Goal: Task Accomplishment & Management: Use online tool/utility

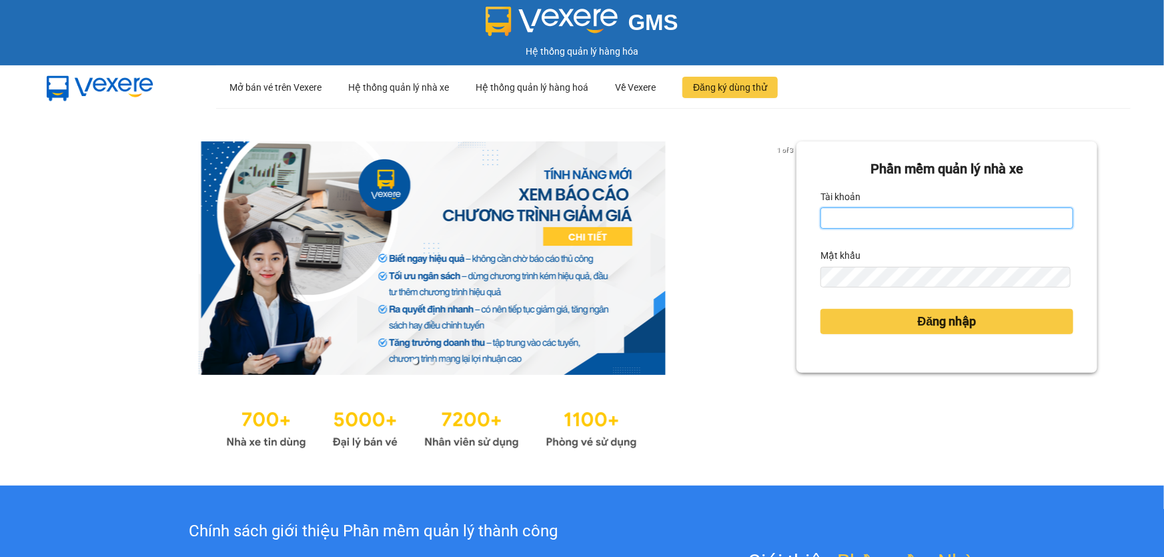
click at [925, 217] on input "Tài khoản" at bounding box center [946, 217] width 253 height 21
type input "ngacd.ct"
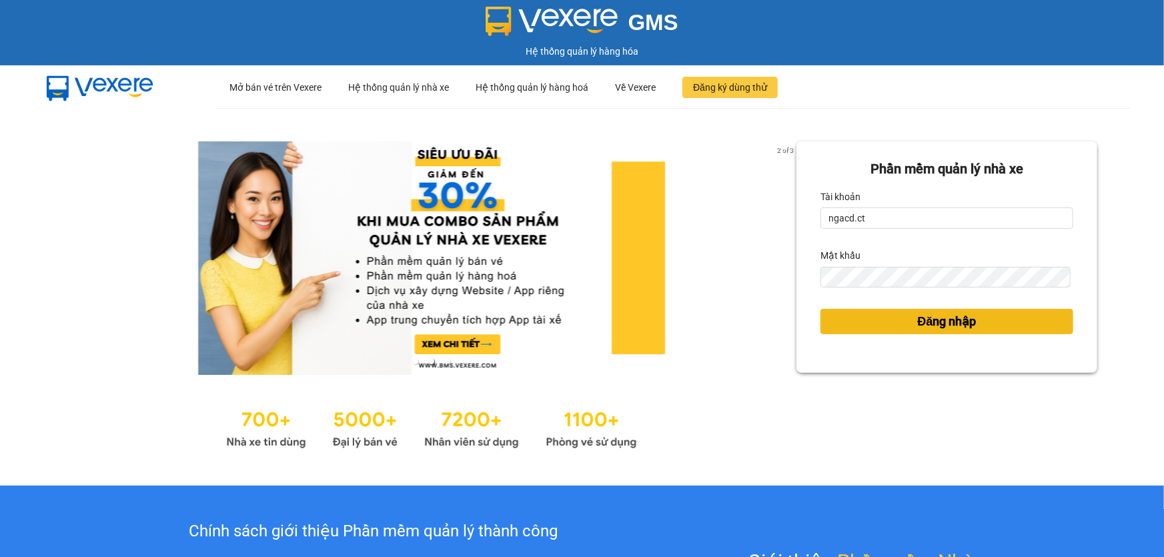
click at [888, 322] on button "Đăng nhập" at bounding box center [946, 321] width 253 height 25
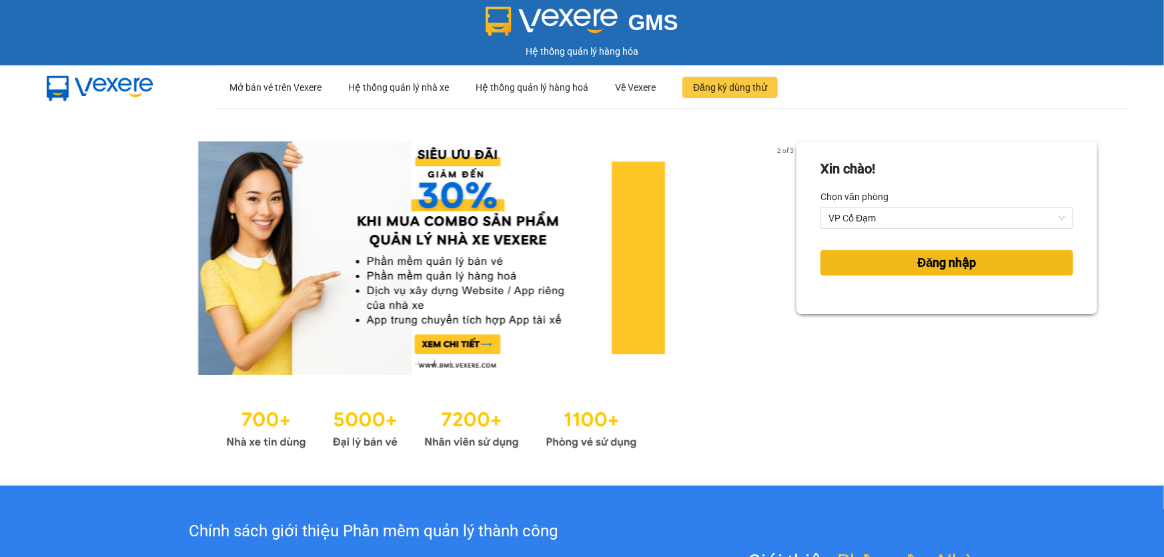
click at [918, 269] on span "Đăng nhập" at bounding box center [947, 262] width 59 height 19
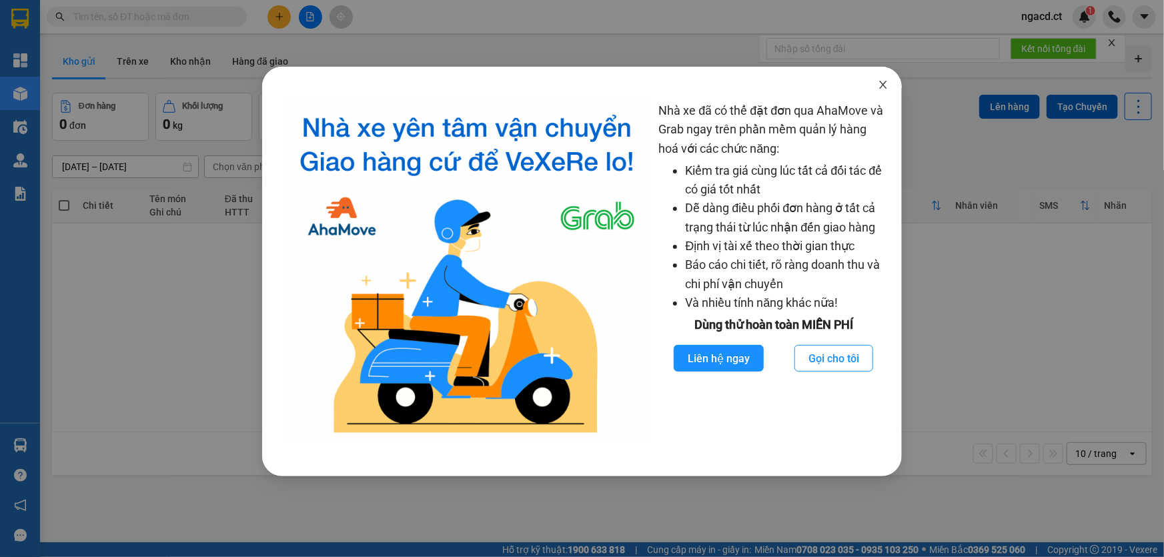
click at [882, 83] on icon "close" at bounding box center [883, 85] width 7 height 8
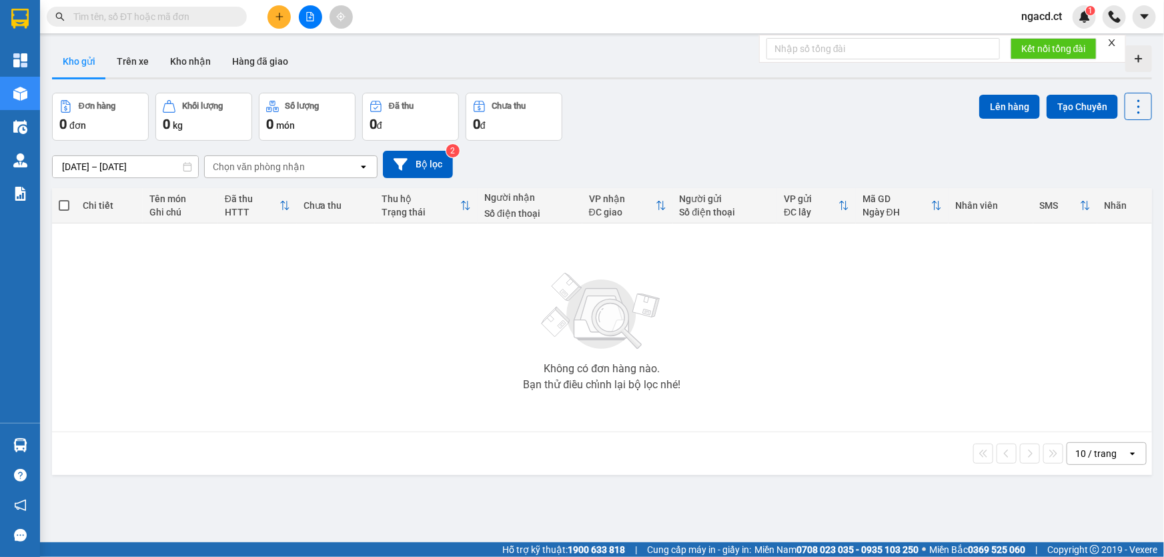
click at [207, 23] on input "text" at bounding box center [151, 16] width 157 height 15
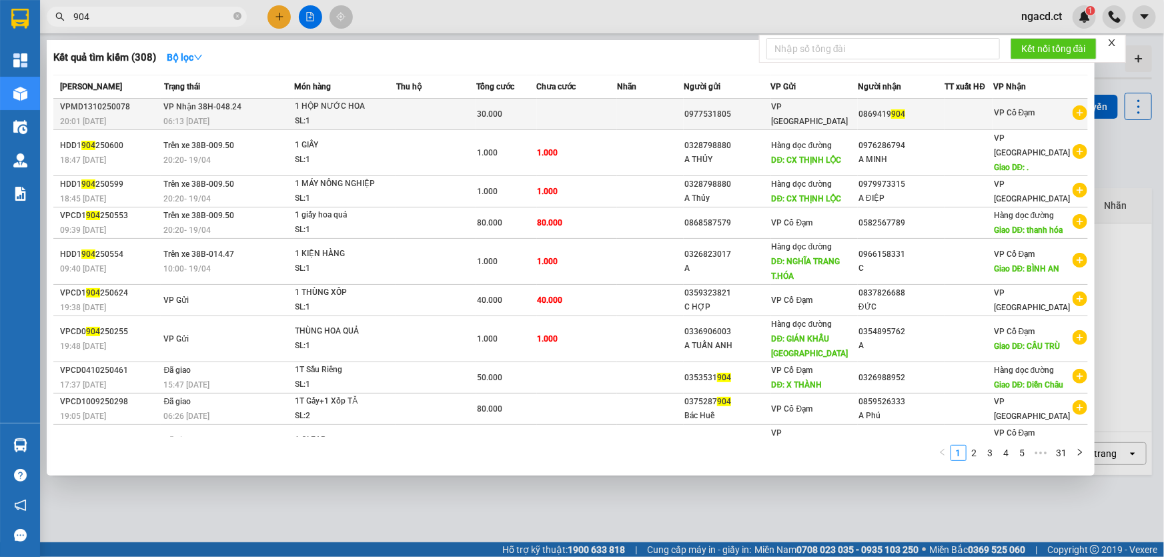
type input "904"
click at [658, 103] on td at bounding box center [650, 114] width 67 height 31
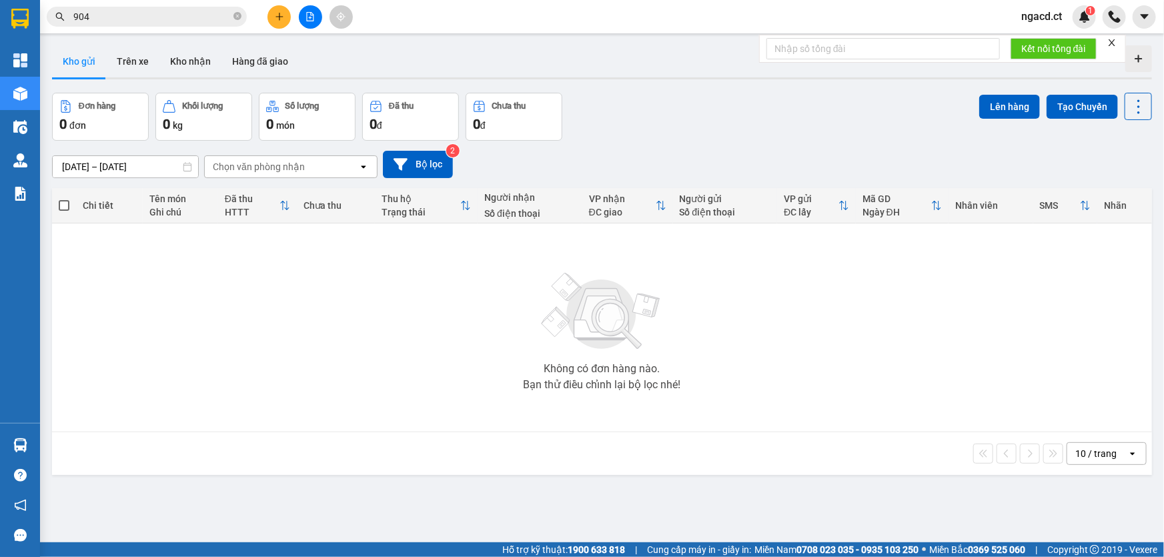
click at [157, 12] on input "904" at bounding box center [151, 16] width 157 height 15
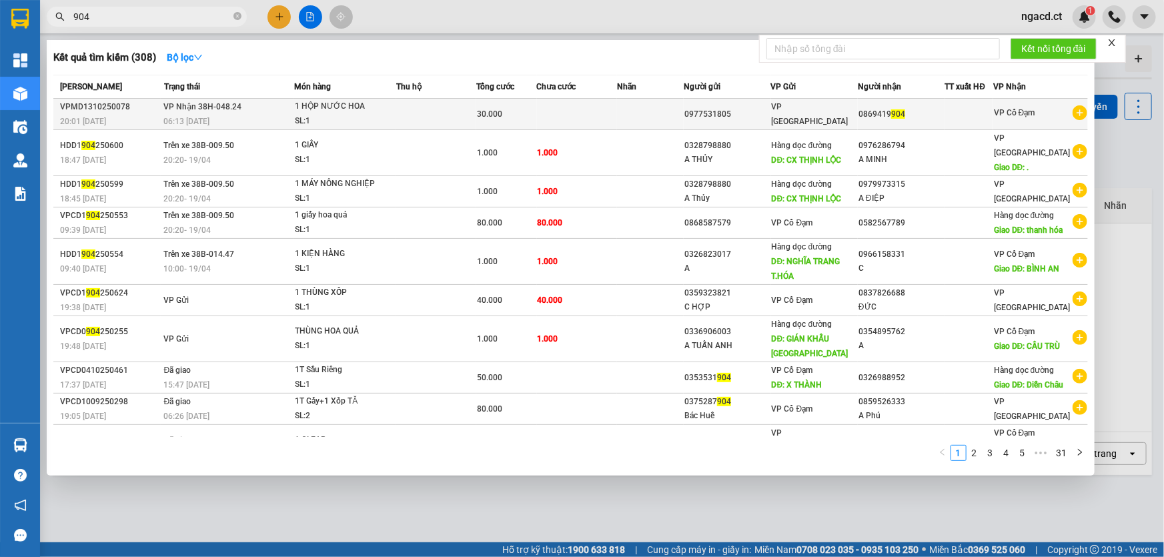
click at [247, 106] on td "VP Nhận 38H-048.24 06:13 [DATE]" at bounding box center [228, 114] width 134 height 31
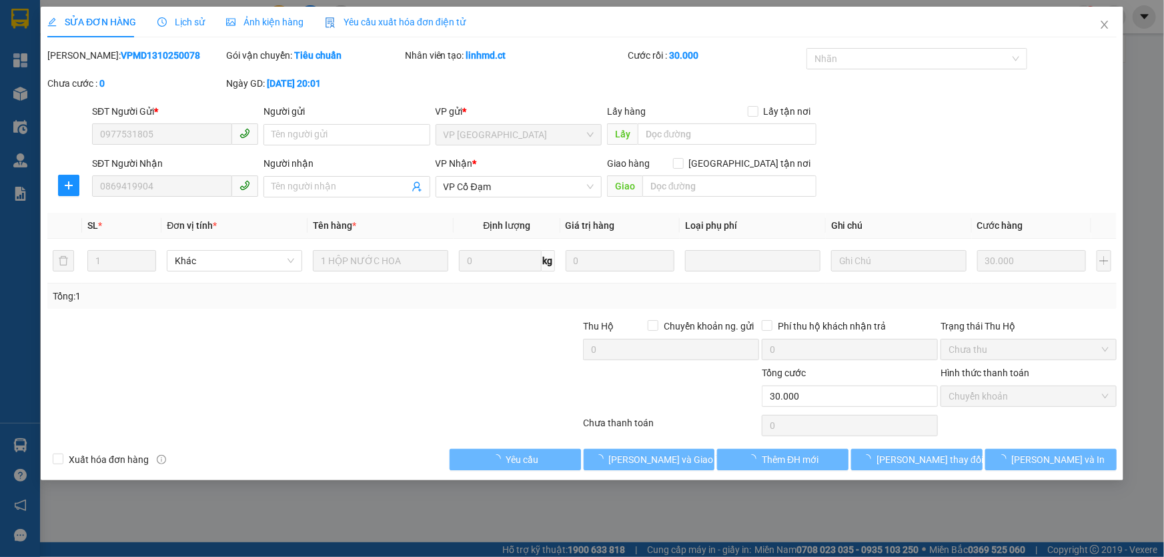
type input "0977531805"
type input "0869419904"
type input "0"
type input "30.000"
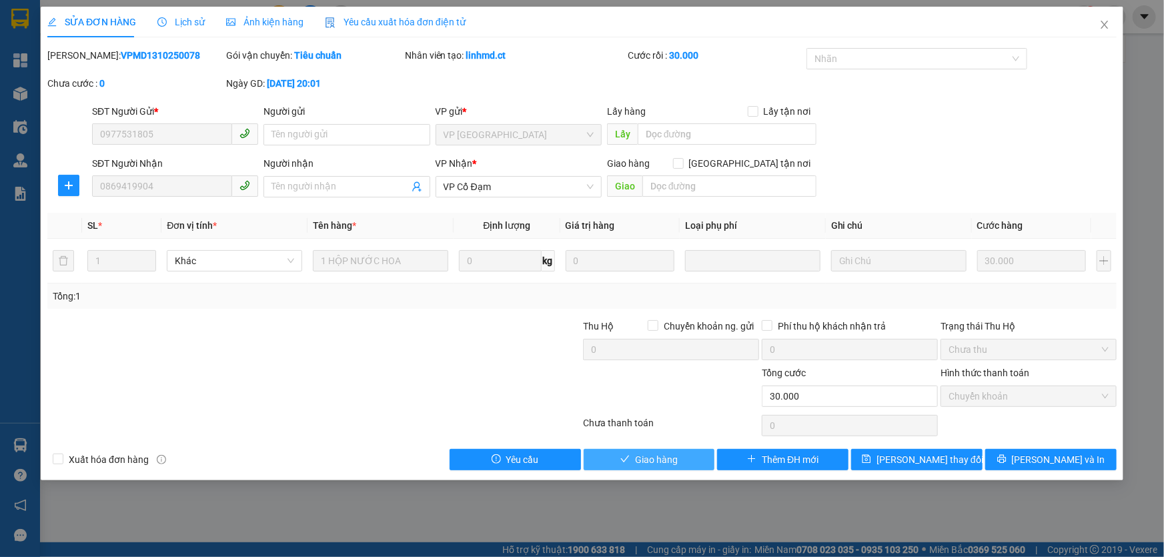
click at [669, 459] on span "Giao hàng" at bounding box center [656, 459] width 43 height 15
